Goal: Task Accomplishment & Management: Manage account settings

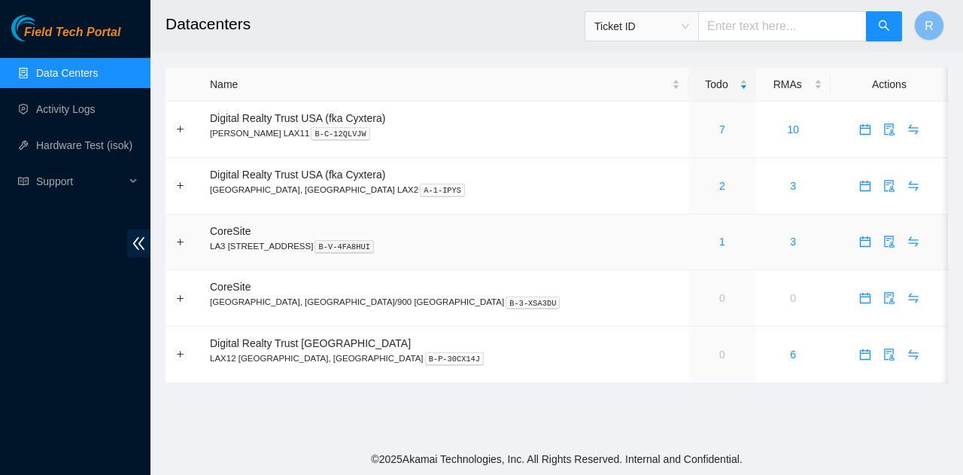
click at [697, 245] on div "1" at bounding box center [722, 241] width 50 height 17
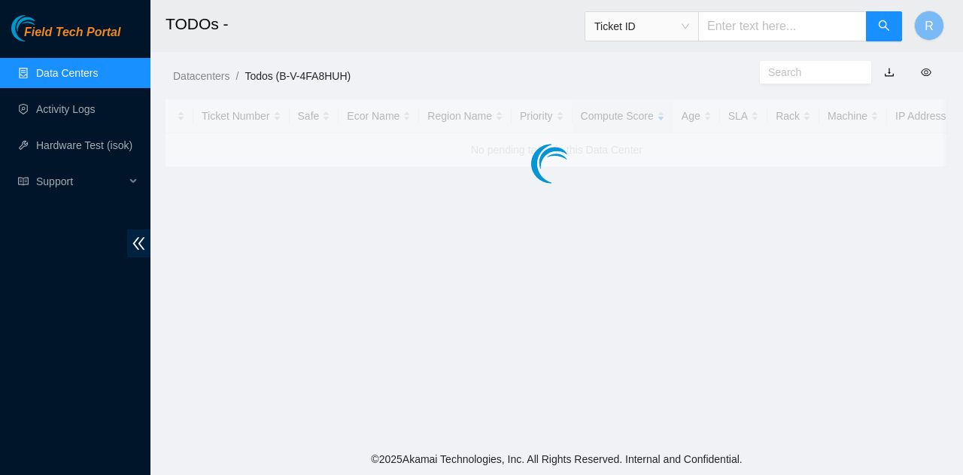
click at [618, 245] on main "TODOs - Ticket ID R Datacenters / Todos (B-V-4FA8HUH) / Ticket Number Safe Ecor…" at bounding box center [557, 221] width 813 height 443
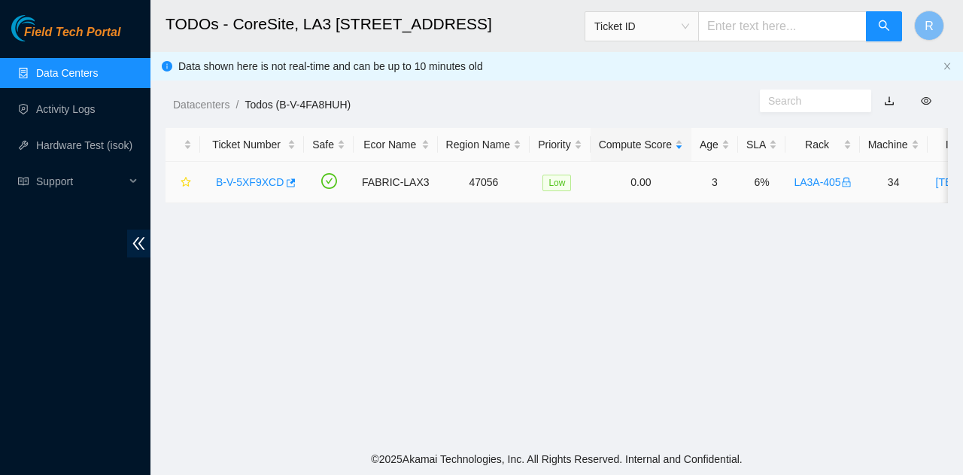
click at [254, 179] on link "B-V-5XF9XCD" at bounding box center [250, 182] width 68 height 12
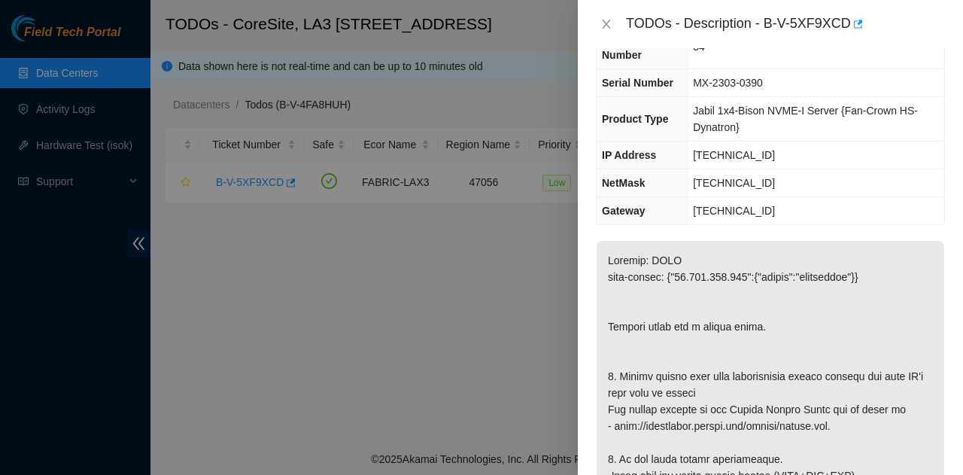
scroll to position [75, 0]
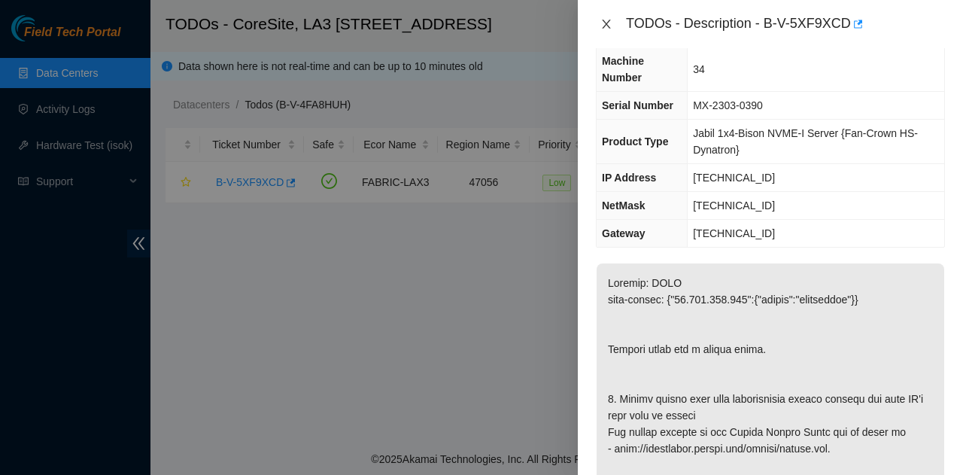
click at [607, 19] on icon "close" at bounding box center [607, 24] width 12 height 12
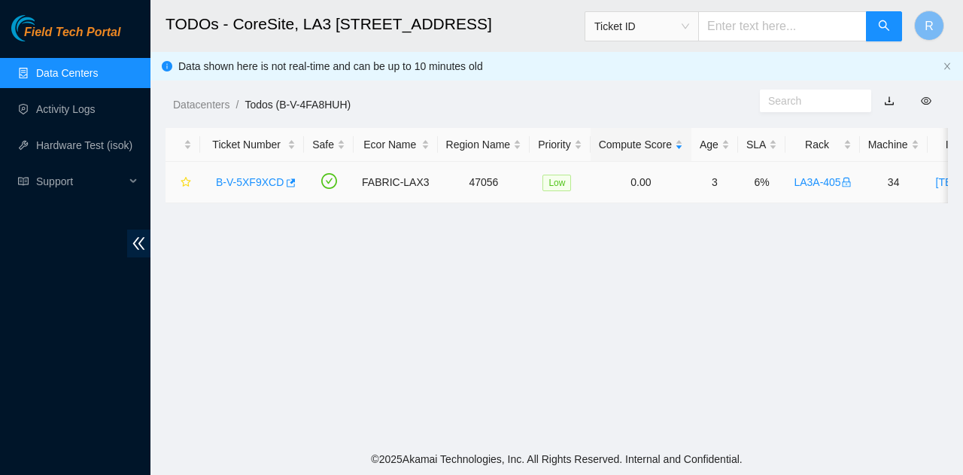
scroll to position [108, 0]
click at [98, 70] on link "Data Centers" at bounding box center [67, 73] width 62 height 12
